Goal: Task Accomplishment & Management: Manage account settings

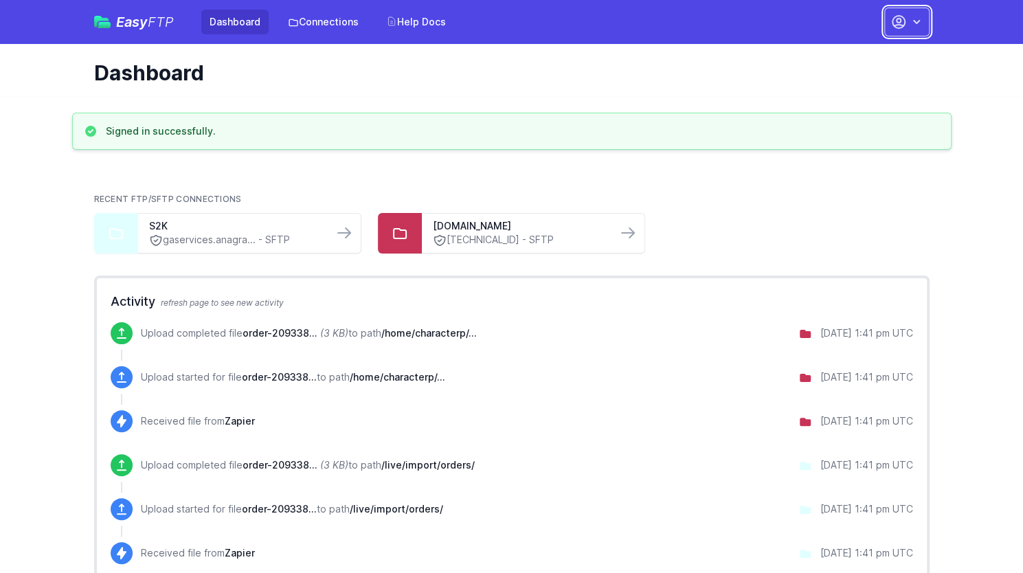
click at [912, 24] on icon "button" at bounding box center [917, 22] width 14 height 14
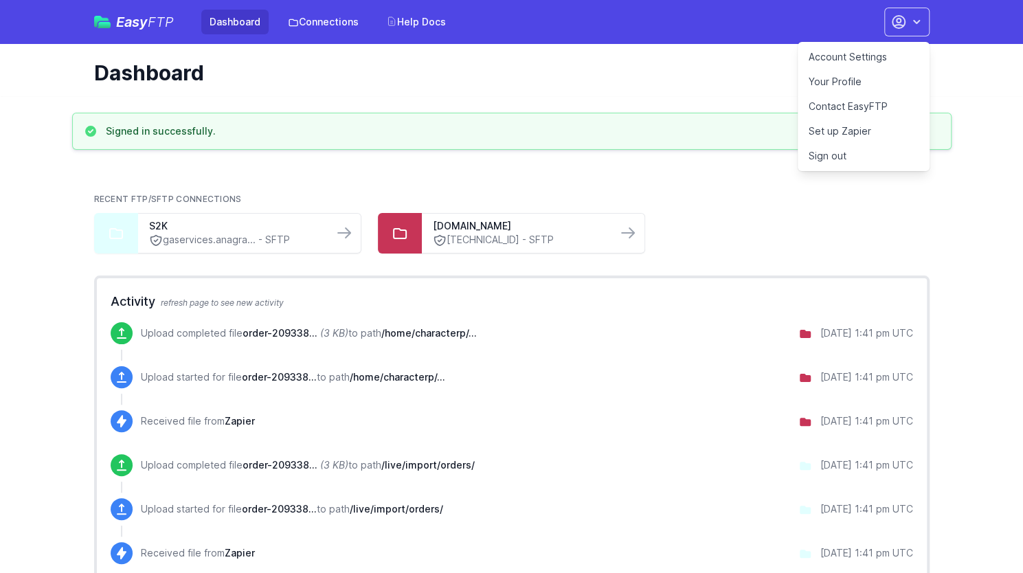
click at [857, 52] on link "Account Settings" at bounding box center [864, 57] width 132 height 25
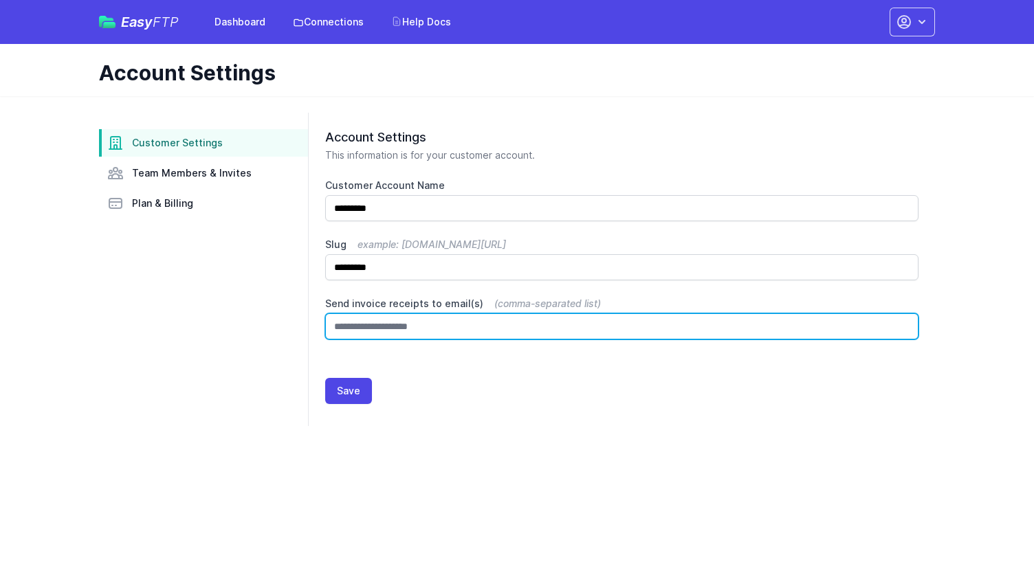
click at [415, 322] on input "Send invoice receipts to email(s) (comma-separated list)" at bounding box center [621, 326] width 593 height 26
type input "**********"
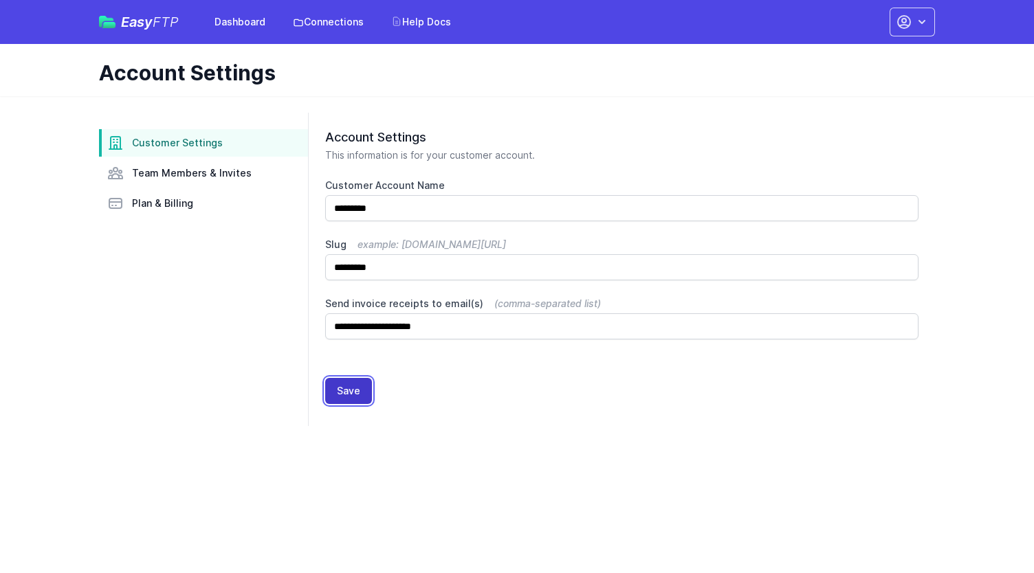
click at [345, 397] on button "Save" at bounding box center [348, 391] width 47 height 26
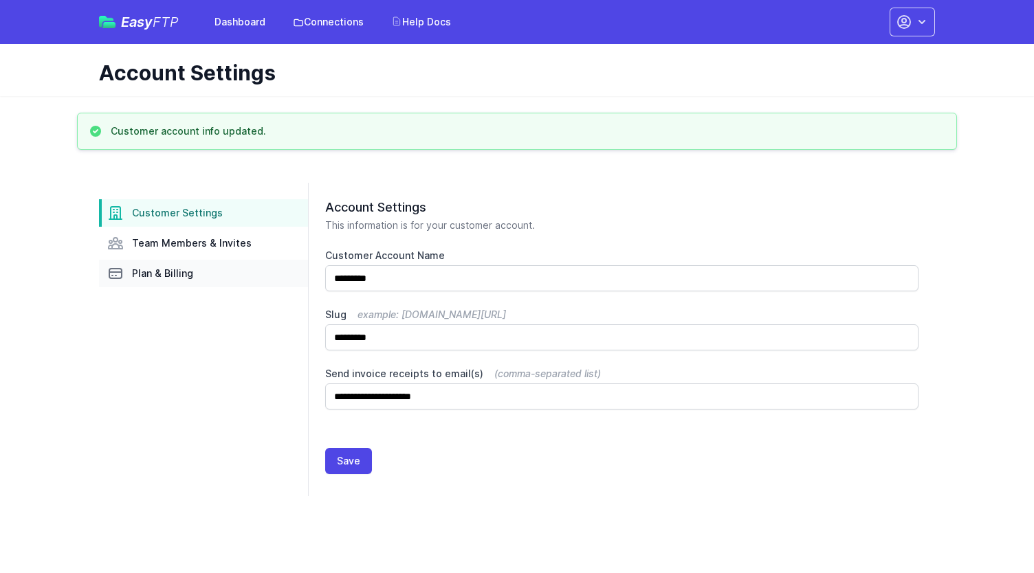
click at [192, 279] on link "Plan & Billing" at bounding box center [203, 273] width 209 height 27
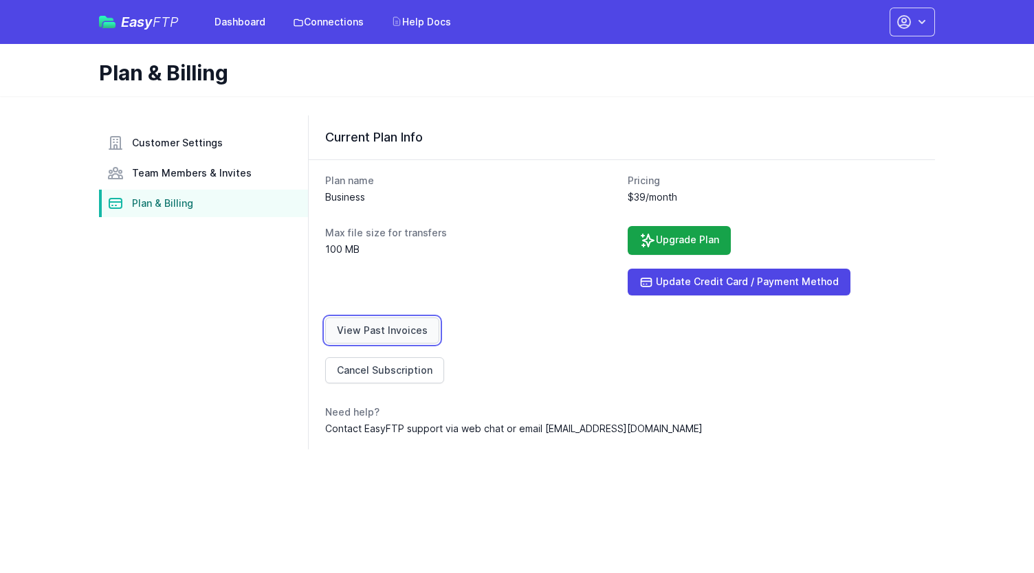
click at [393, 326] on link "View Past Invoices" at bounding box center [382, 331] width 114 height 26
